Goal: Transaction & Acquisition: Purchase product/service

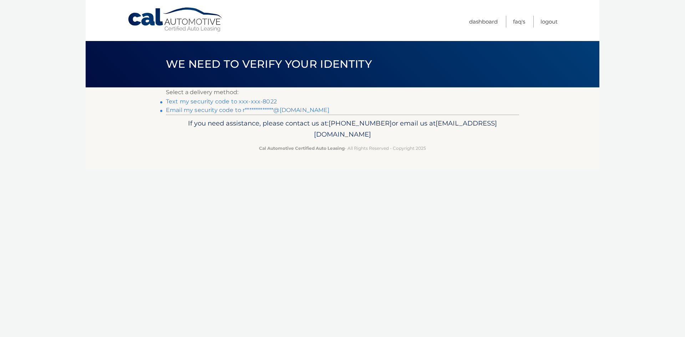
click at [236, 101] on link "Text my security code to xxx-xxx-8022" at bounding box center [221, 101] width 111 height 7
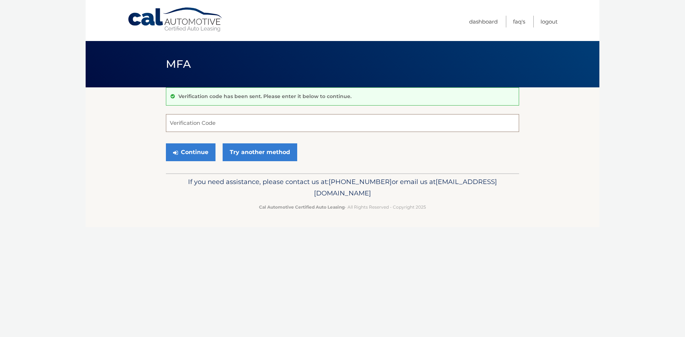
click at [221, 127] on input "Verification Code" at bounding box center [342, 123] width 353 height 18
type input "969355"
click at [206, 152] on button "Continue" at bounding box center [191, 152] width 50 height 18
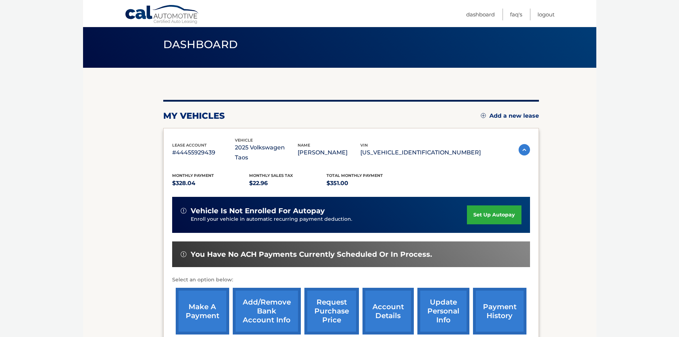
scroll to position [36, 0]
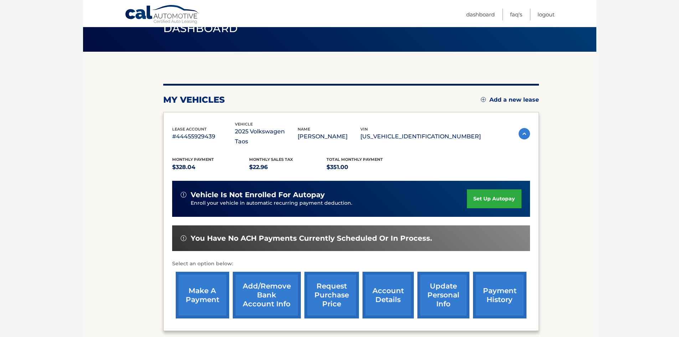
click at [490, 297] on link "payment history" at bounding box center [499, 295] width 53 height 47
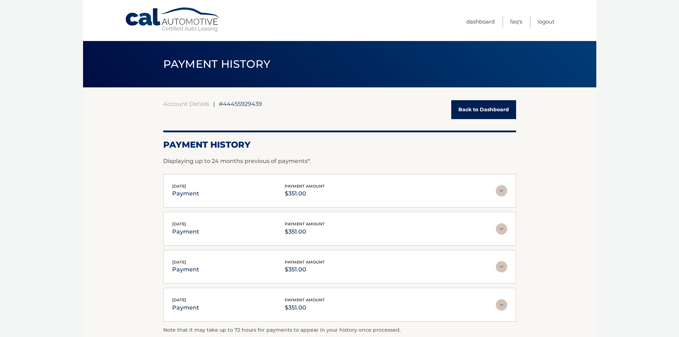
click at [459, 107] on link "Back to Dashboard" at bounding box center [483, 109] width 65 height 19
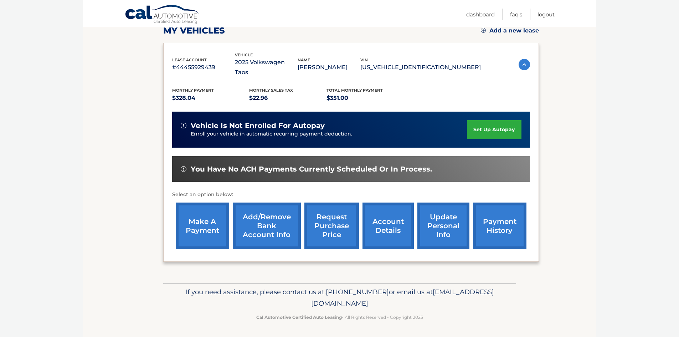
scroll to position [105, 0]
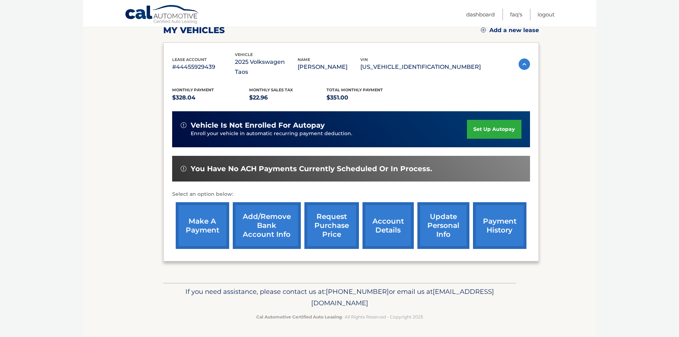
click at [199, 229] on link "make a payment" at bounding box center [202, 225] width 53 height 47
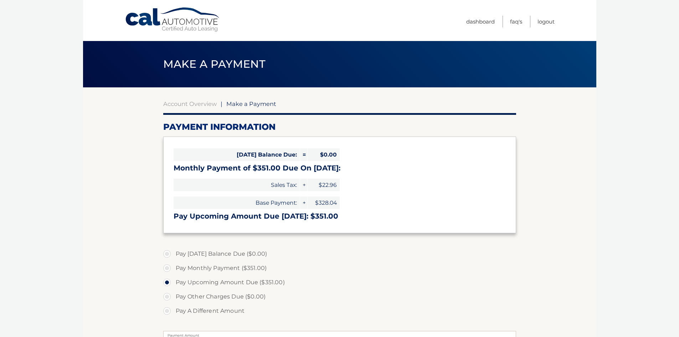
select select "YzQwYzc5YzQtMGNiMy00NzdkLThmY2QtMjMwYTBjZWRkYTRj"
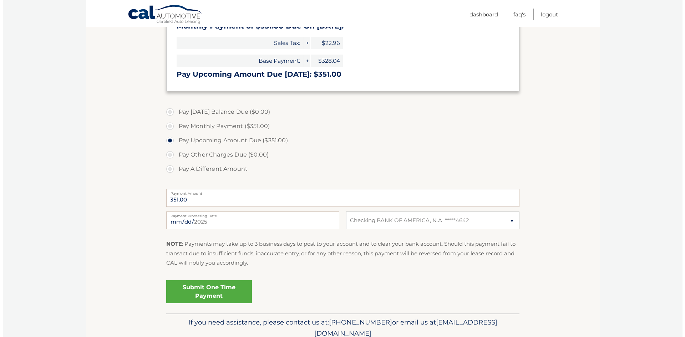
scroll to position [143, 0]
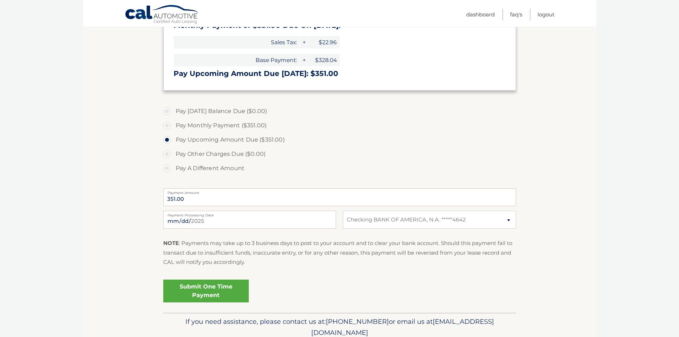
click at [191, 291] on link "Submit One Time Payment" at bounding box center [206, 291] width 86 height 23
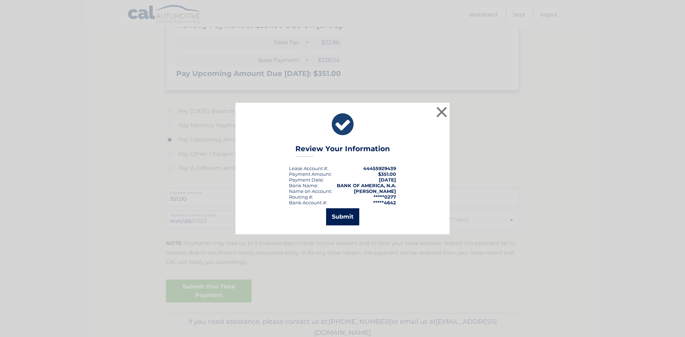
click at [342, 216] on button "Submit" at bounding box center [342, 216] width 33 height 17
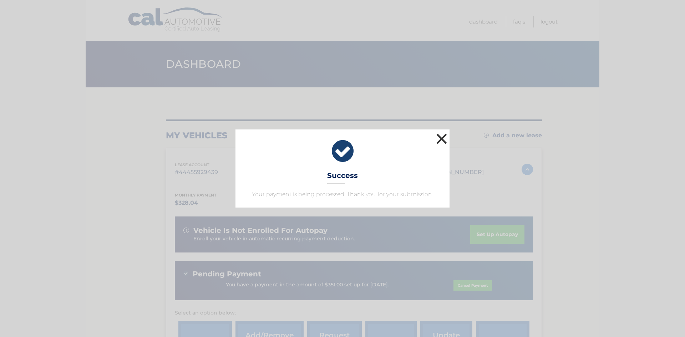
click at [446, 139] on button "×" at bounding box center [441, 139] width 14 height 14
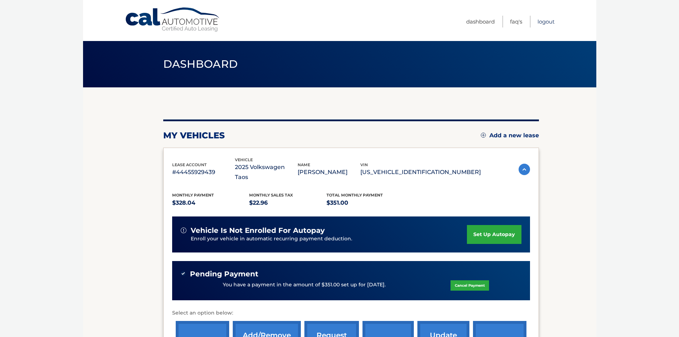
click at [544, 22] on link "Logout" at bounding box center [546, 22] width 17 height 12
